Goal: Check status

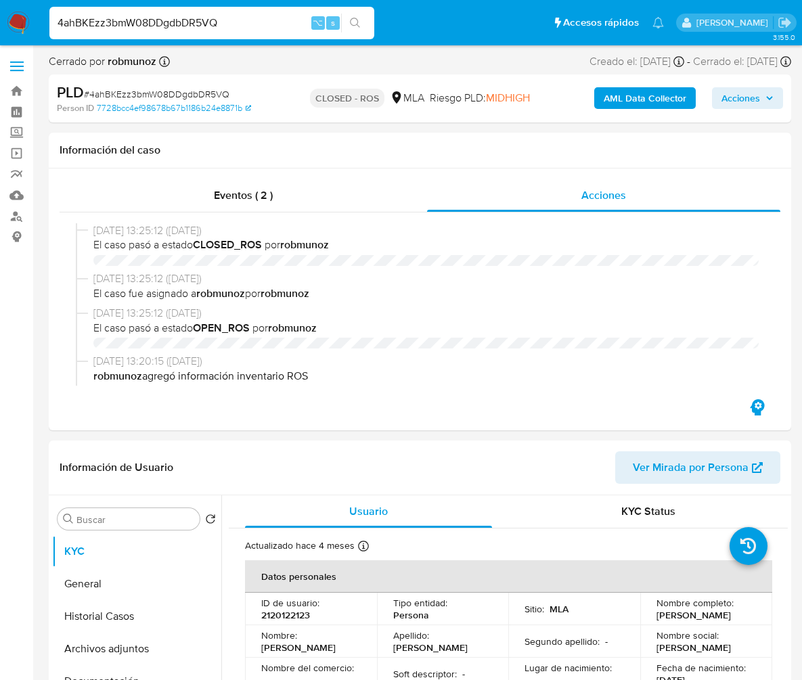
select select "10"
click at [202, 26] on input "4ahBKEzz3bmW08DDgdbDR5VQ" at bounding box center [211, 23] width 325 height 18
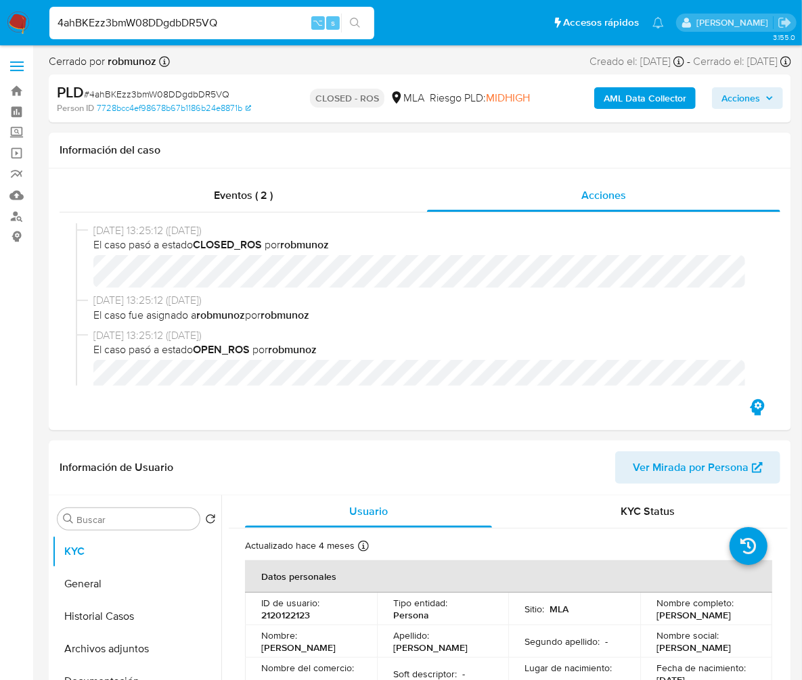
scroll to position [592, 0]
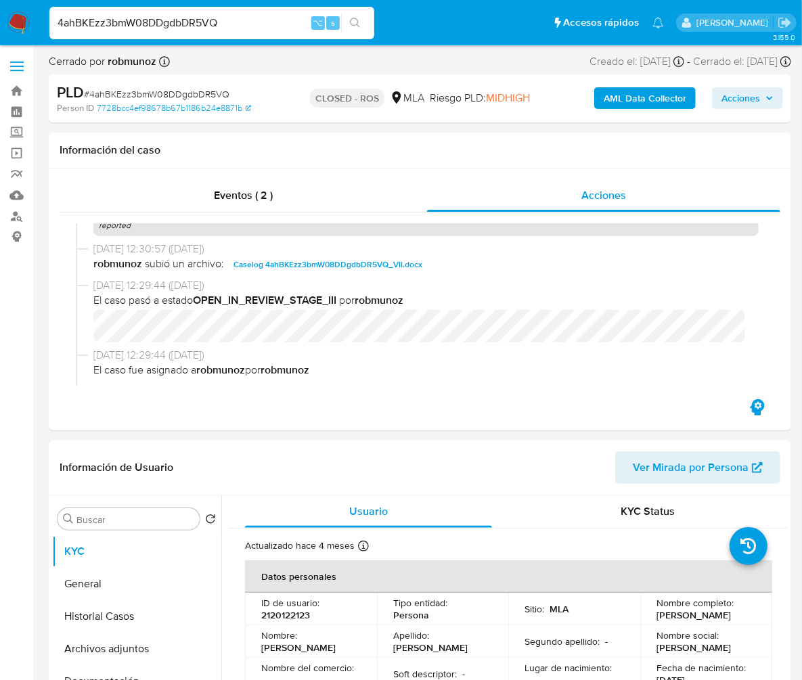
click at [202, 26] on input "4ahBKEzz3bmW08DDgdbDR5VQ" at bounding box center [211, 23] width 325 height 18
type input "zLxT1C5ZbYdMDdZMcnbn7smx"
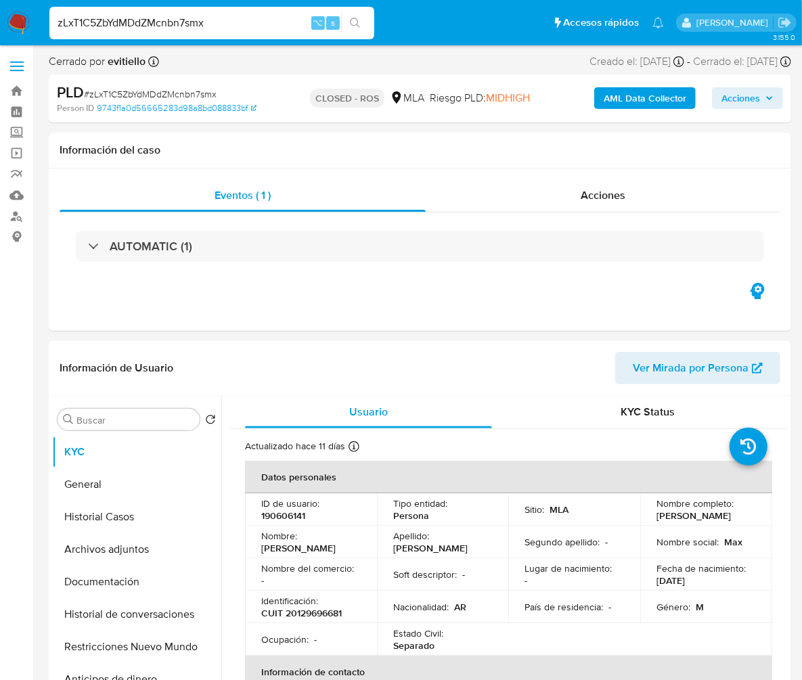
select select "10"
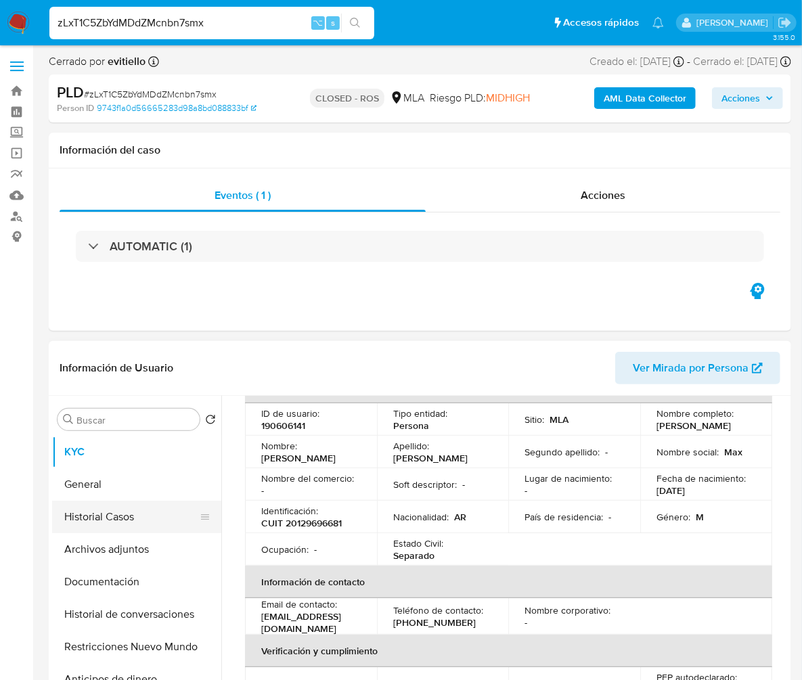
scroll to position [112, 0]
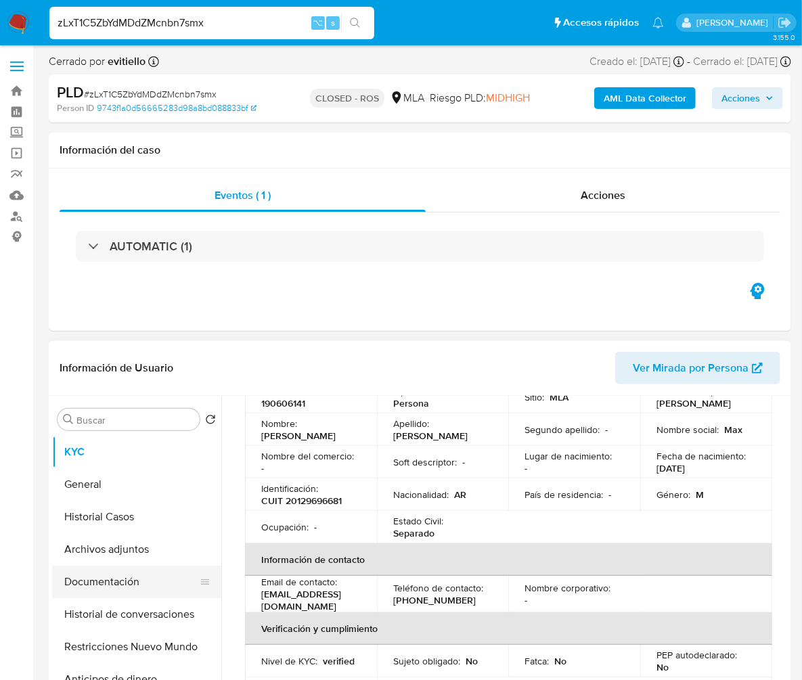
click at [119, 573] on button "Documentación" at bounding box center [131, 582] width 158 height 32
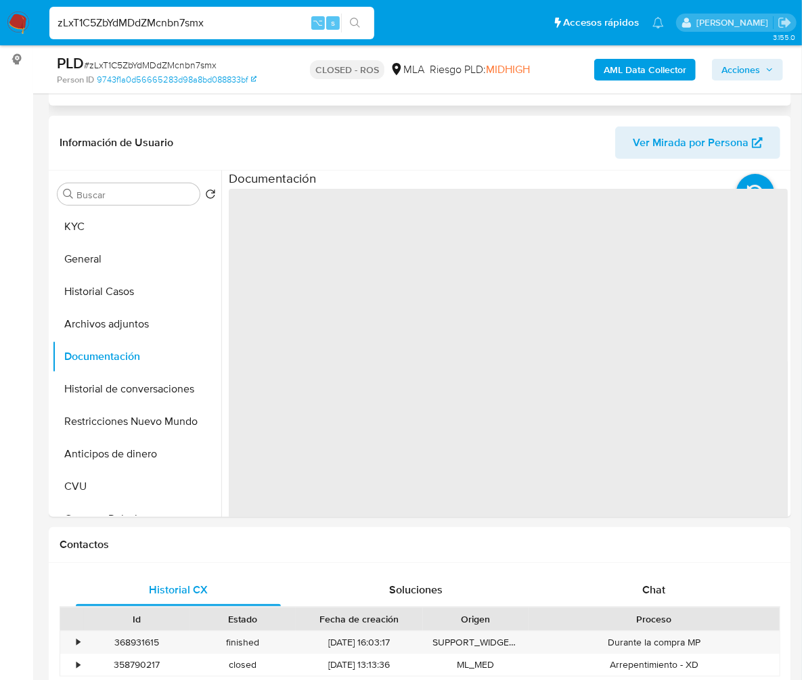
scroll to position [184, 0]
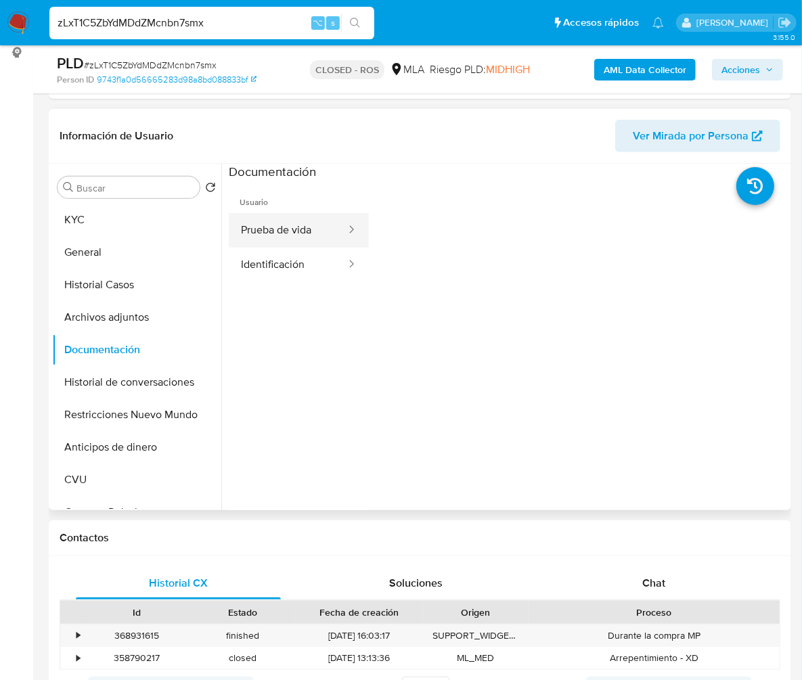
click at [263, 238] on button "Prueba de vida" at bounding box center [288, 230] width 118 height 35
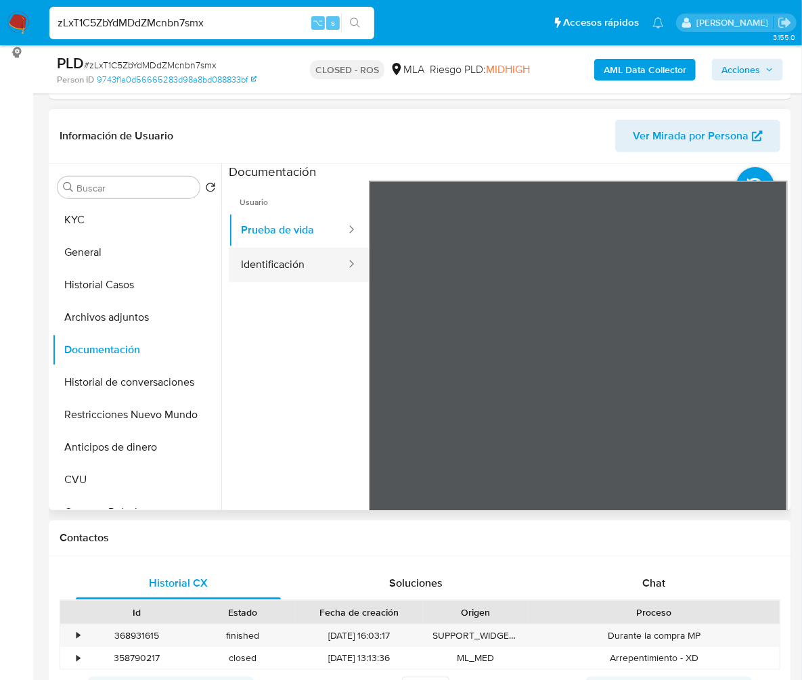
click at [309, 270] on button "Identificación" at bounding box center [288, 265] width 118 height 35
click at [695, 572] on div "Chat" at bounding box center [654, 583] width 205 height 32
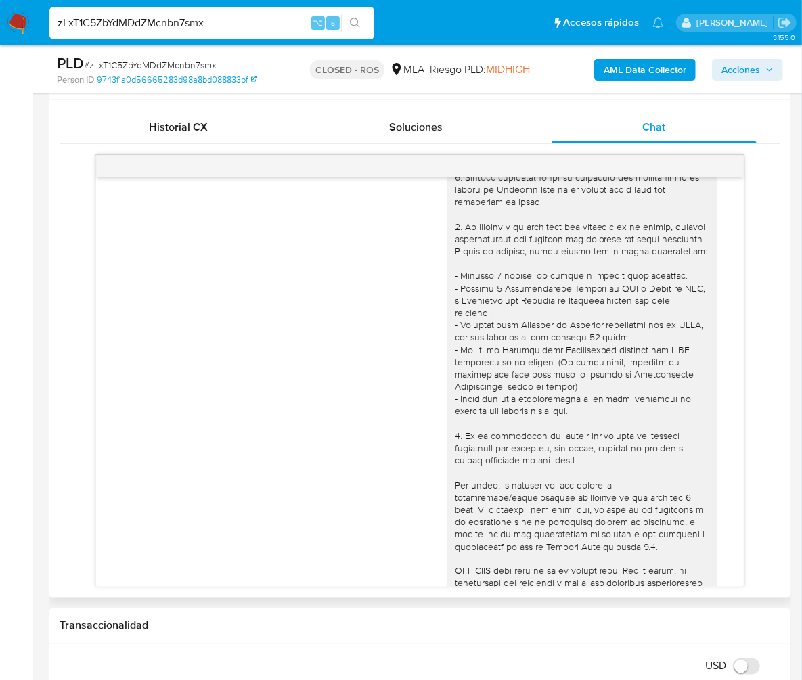
scroll to position [0, 0]
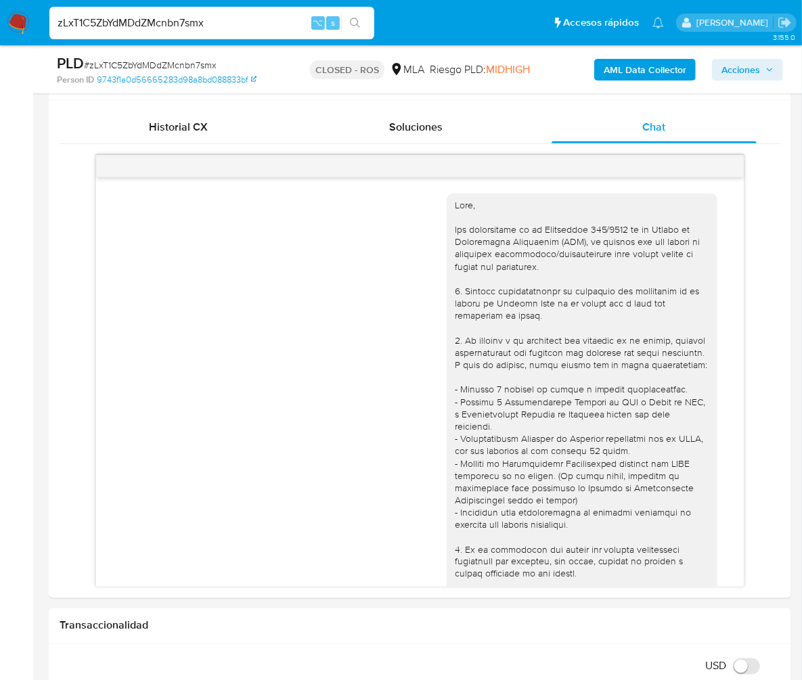
click at [186, 23] on input "zLxT1C5ZbYdMDdZMcnbn7smx" at bounding box center [211, 23] width 325 height 18
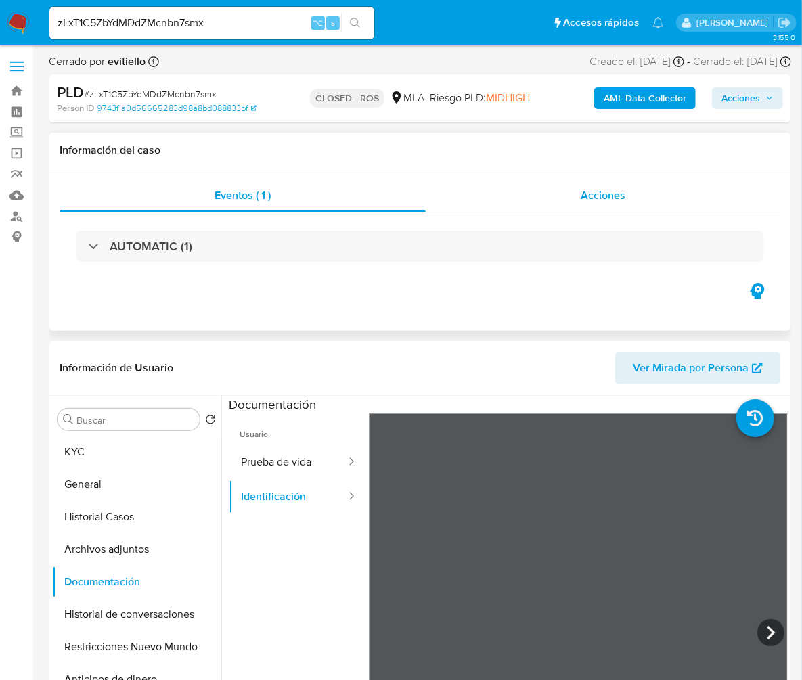
click at [614, 185] on div "Acciones" at bounding box center [603, 195] width 355 height 32
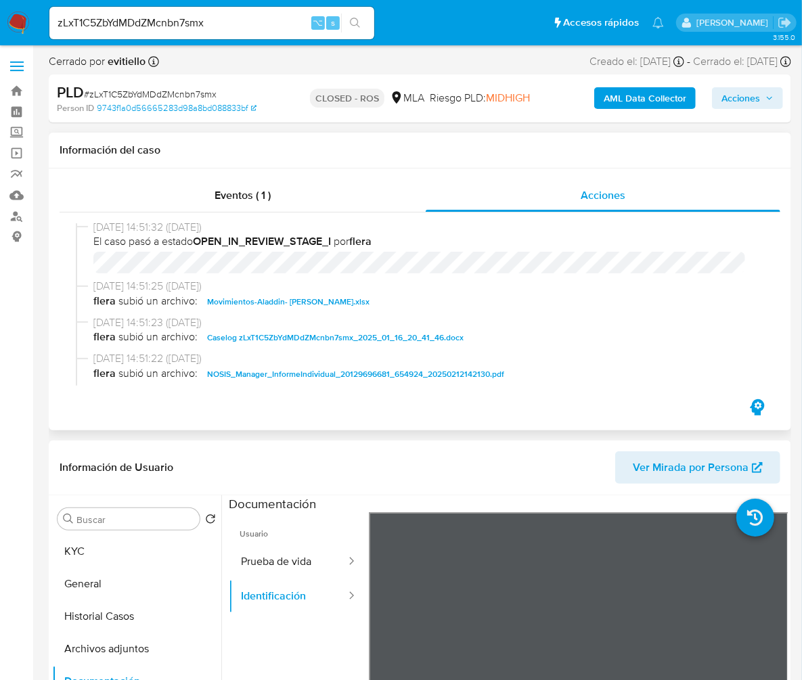
scroll to position [769, 0]
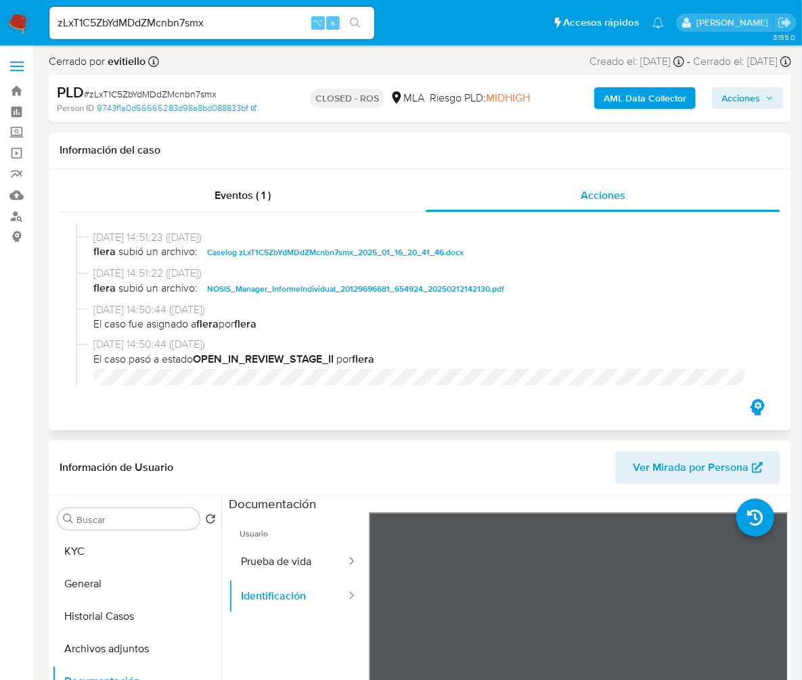
click at [287, 254] on span "Caselog zLxT1C5ZbYdMDdZMcnbn7smx_2025_01_16_20_41_46.docx" at bounding box center [335, 252] width 257 height 16
